Goal: Navigation & Orientation: Go to known website

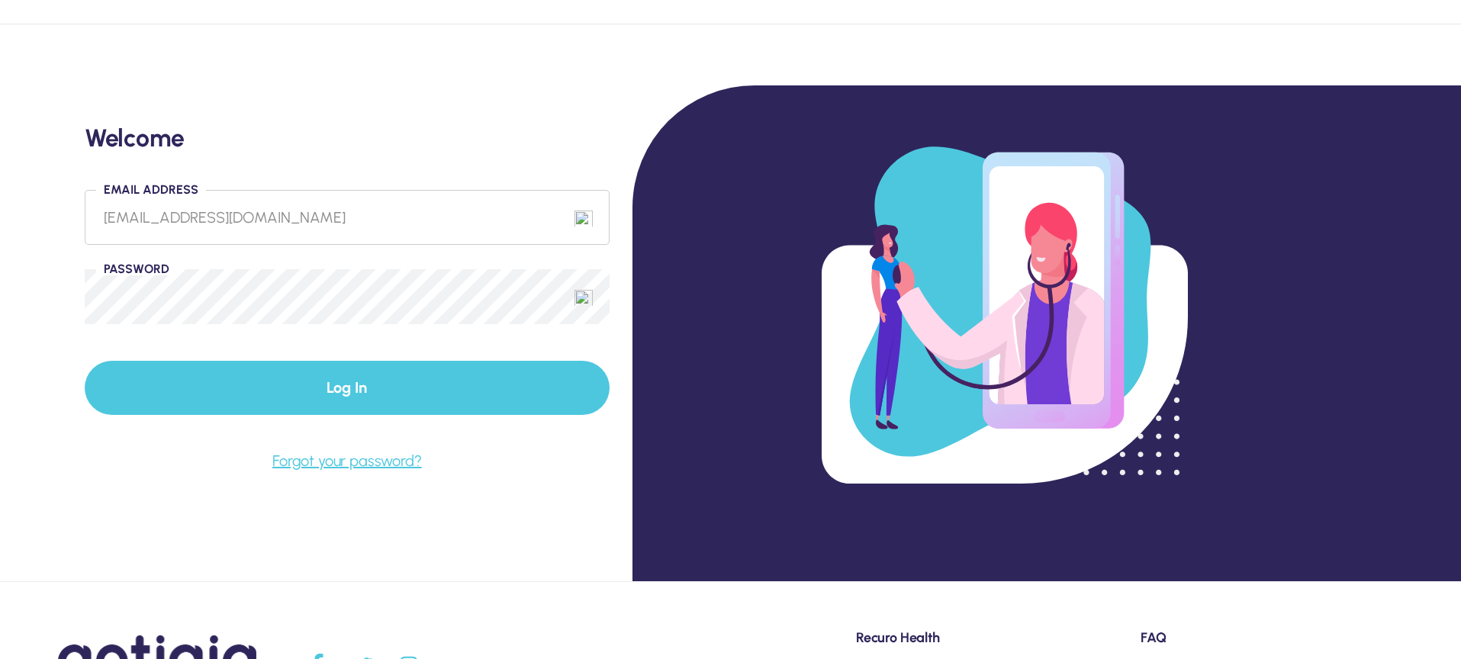
click at [333, 385] on button "Log In" at bounding box center [347, 388] width 525 height 54
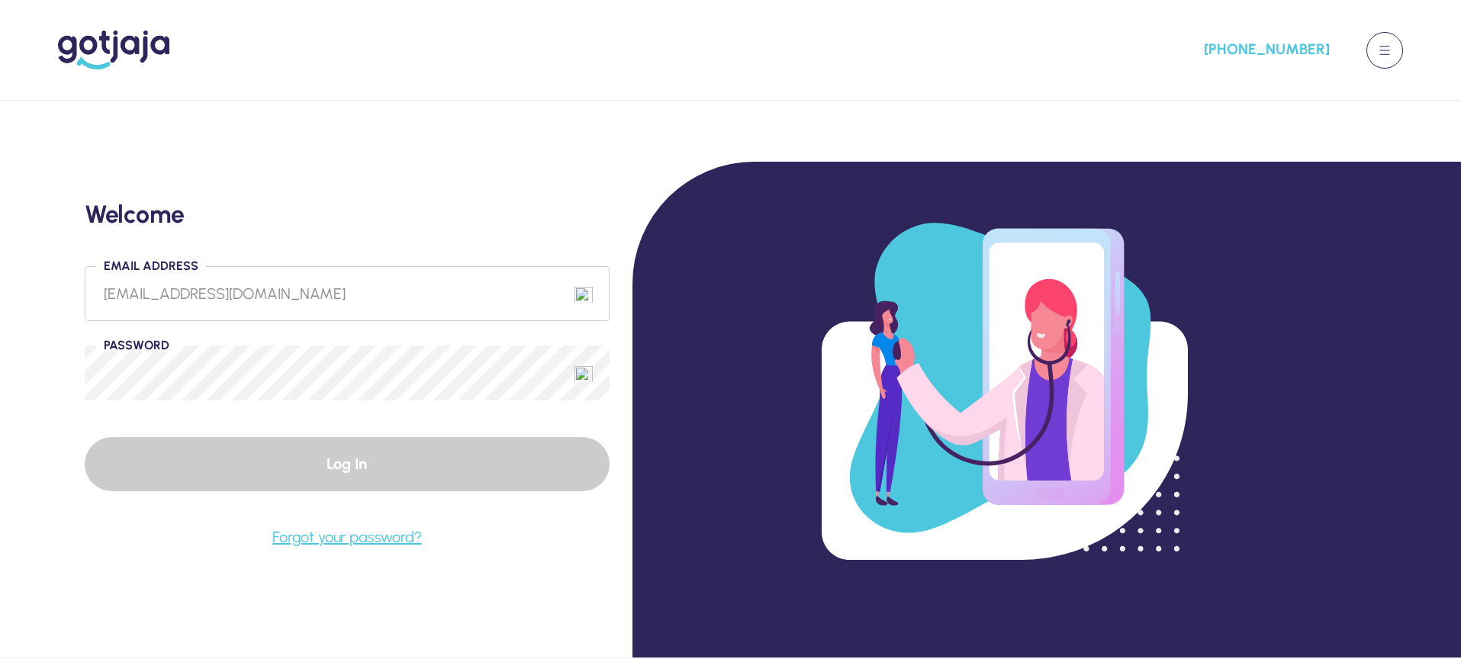
click at [1379, 50] on button at bounding box center [1384, 50] width 37 height 37
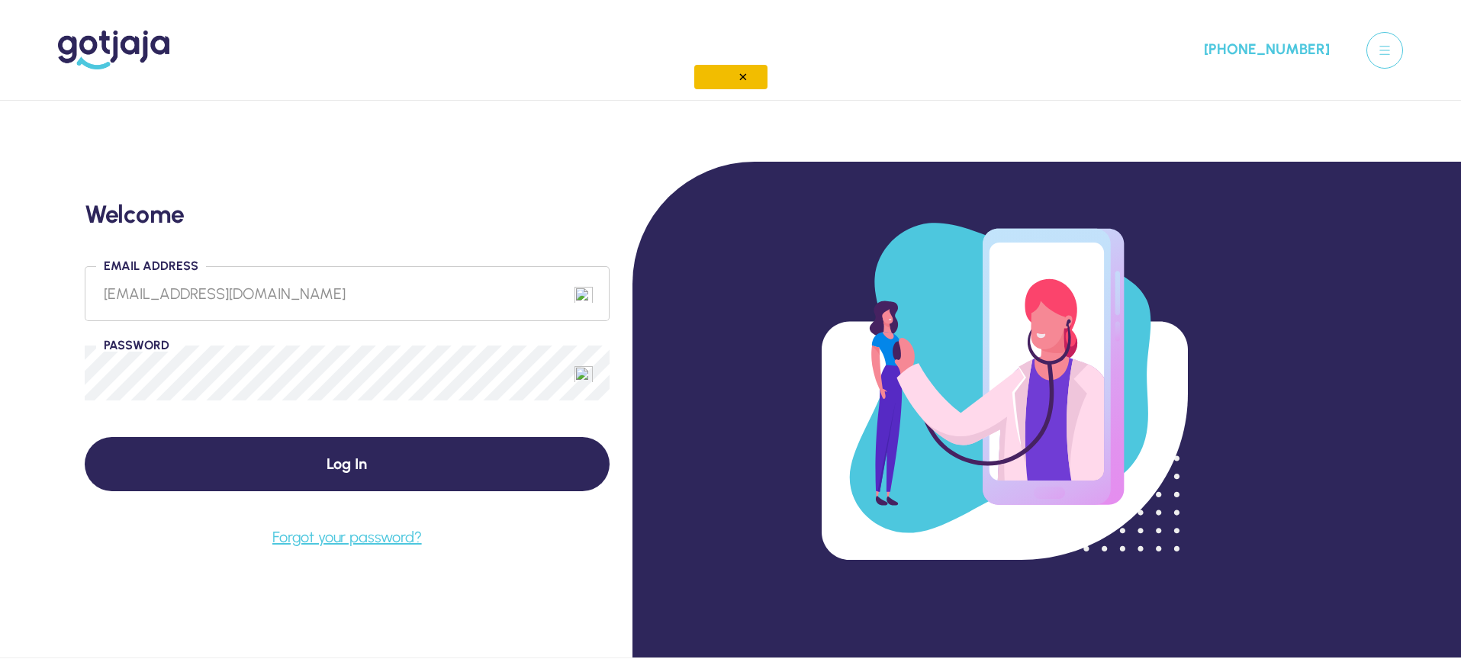
click at [742, 76] on img at bounding box center [743, 77] width 12 height 12
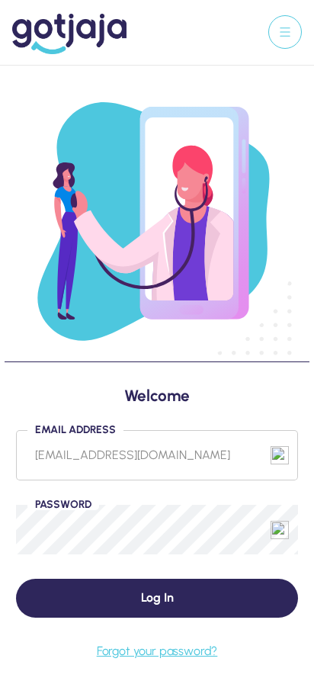
scroll to position [153, 0]
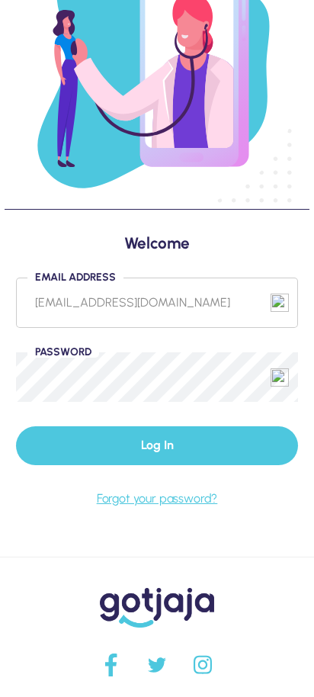
click at [148, 451] on button "Log In" at bounding box center [157, 445] width 282 height 38
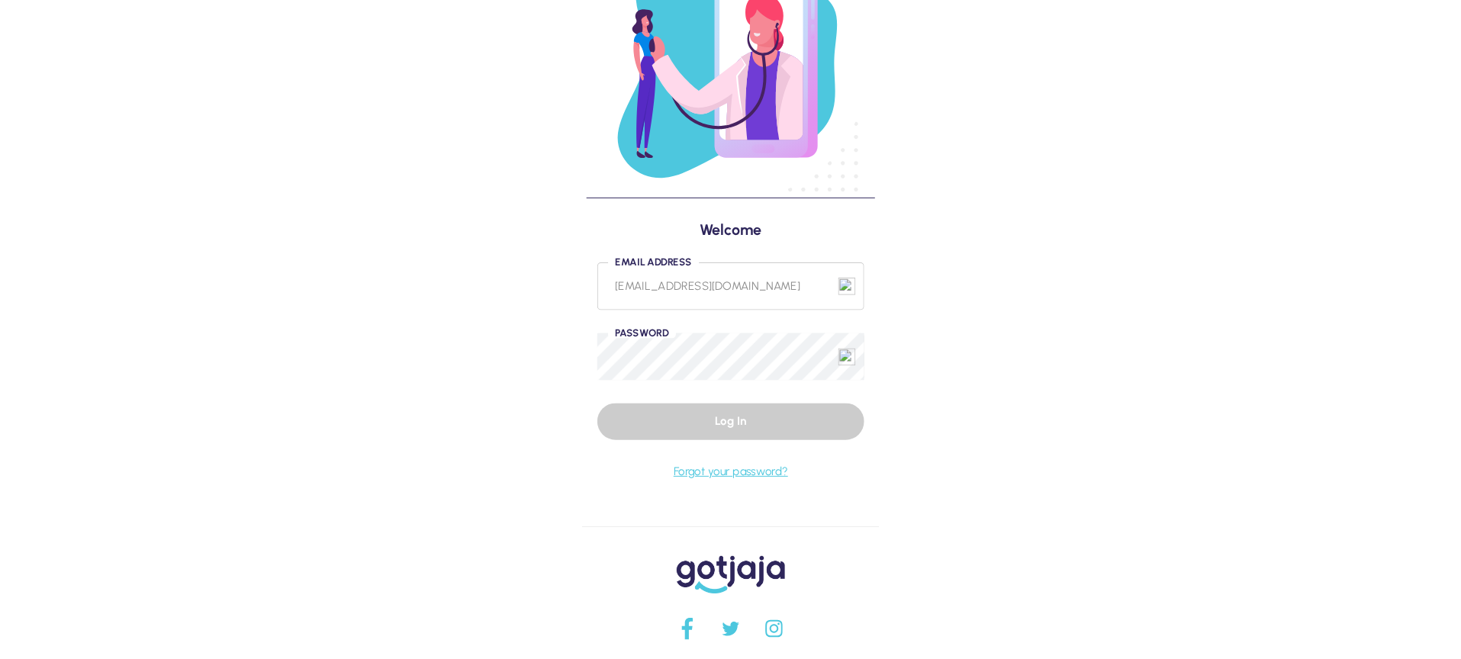
scroll to position [0, 0]
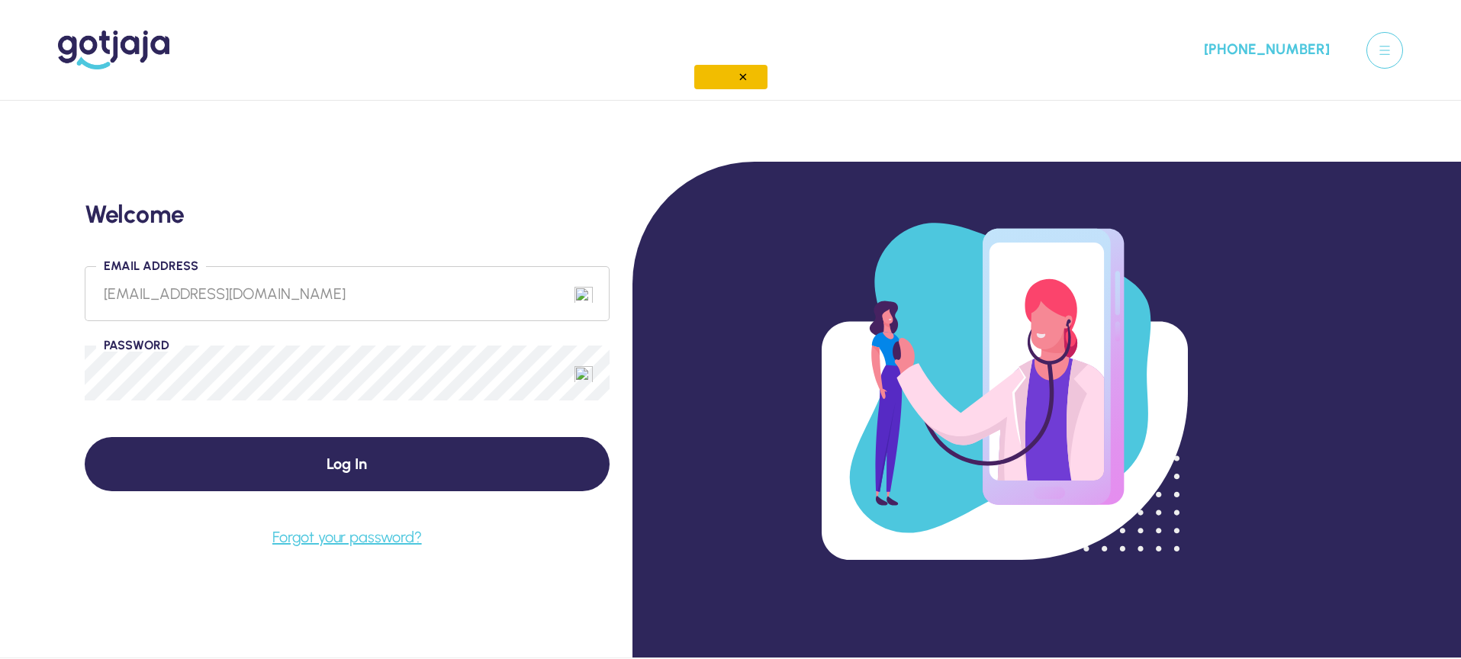
click at [107, 49] on img at bounding box center [113, 50] width 111 height 39
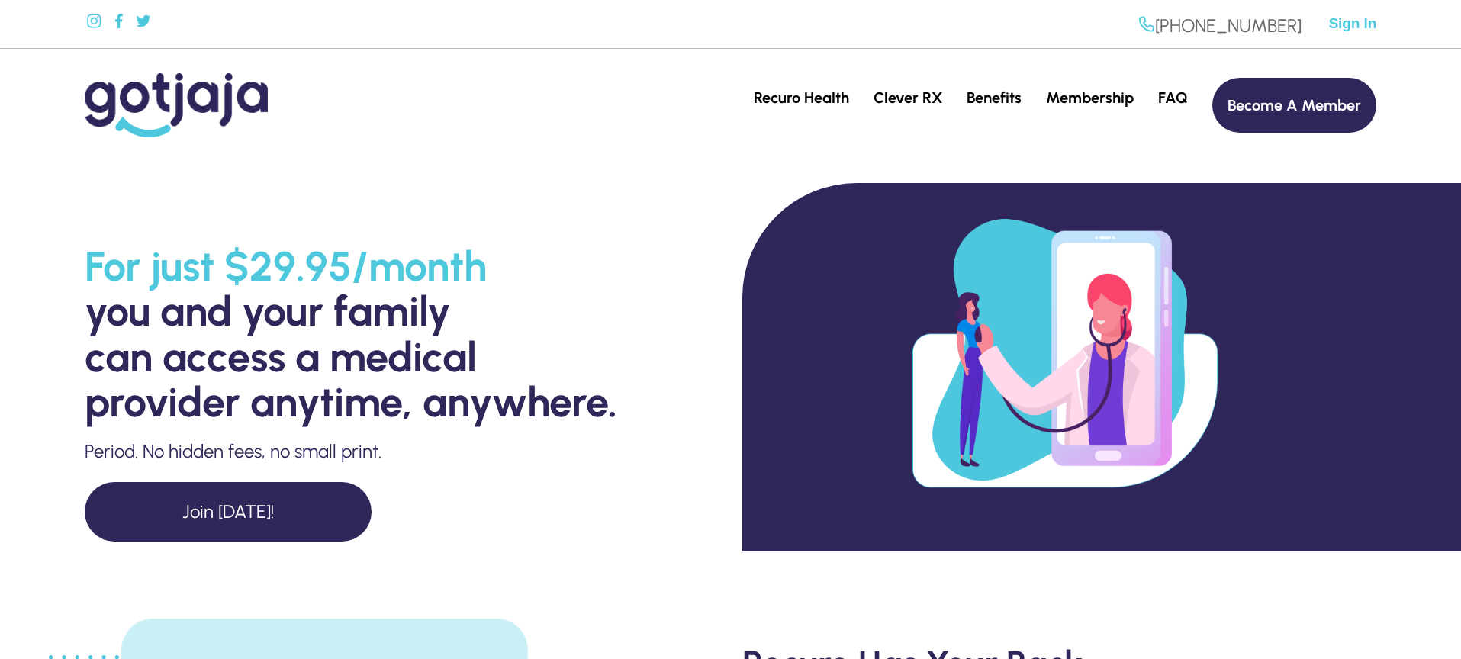
click at [1356, 19] on span "Sign In" at bounding box center [1352, 23] width 48 height 18
